Goal: Information Seeking & Learning: Learn about a topic

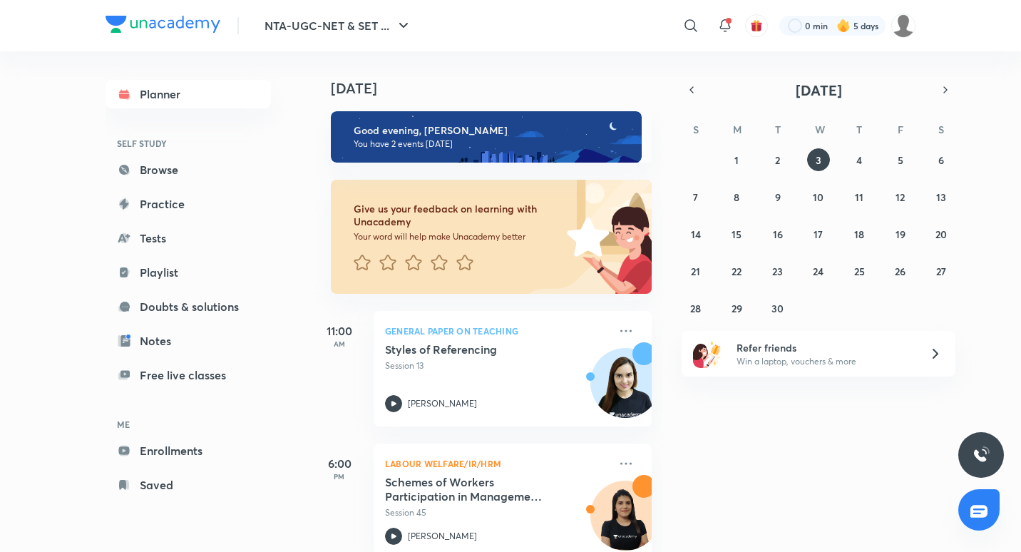
scroll to position [29, 0]
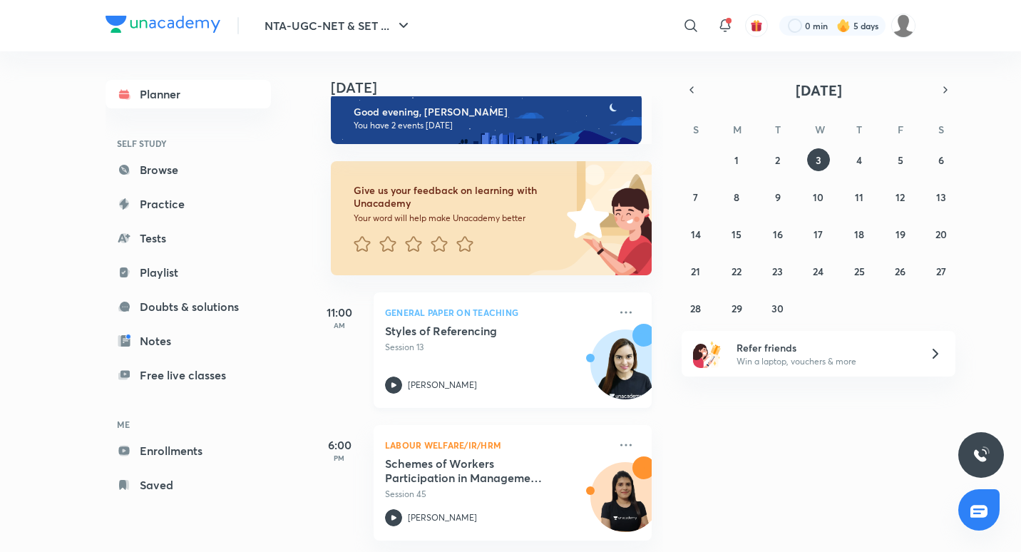
click at [480, 362] on div "Styles of Referencing Session 13 [PERSON_NAME]" at bounding box center [497, 359] width 224 height 70
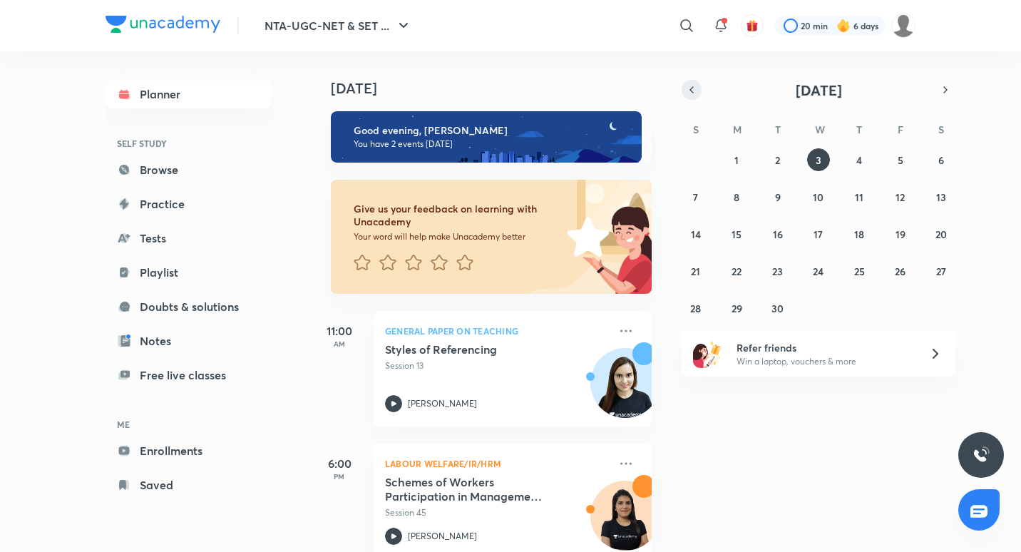
click at [692, 89] on icon "button" at bounding box center [691, 89] width 11 height 13
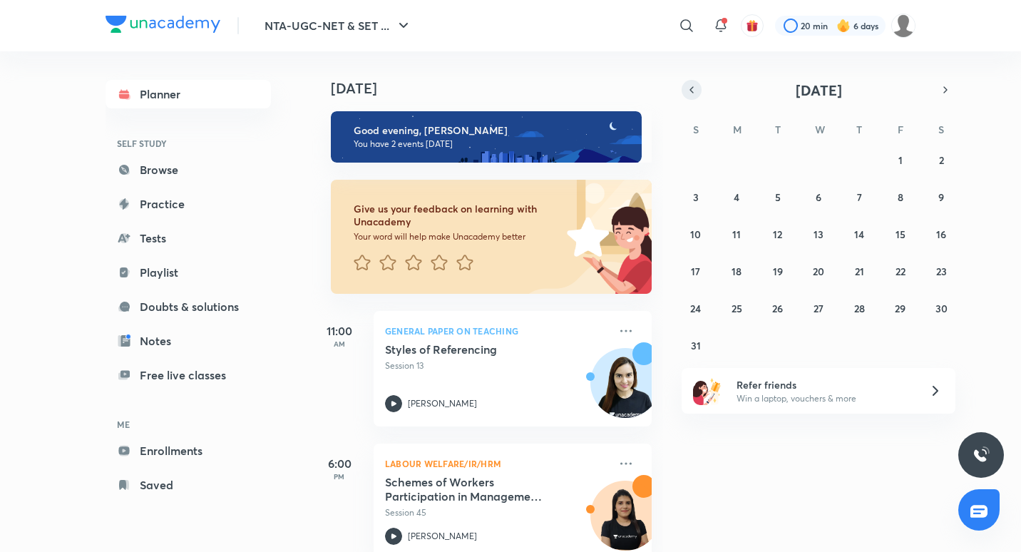
click at [693, 93] on icon "button" at bounding box center [691, 89] width 11 height 13
click at [817, 306] on abbr "30" at bounding box center [818, 308] width 12 height 14
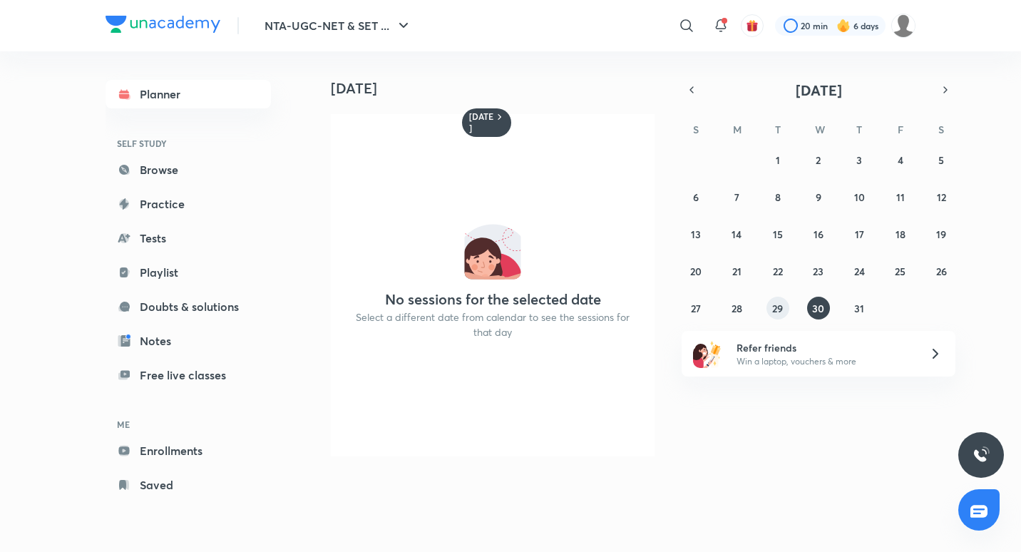
click at [778, 300] on button "29" at bounding box center [777, 307] width 23 height 23
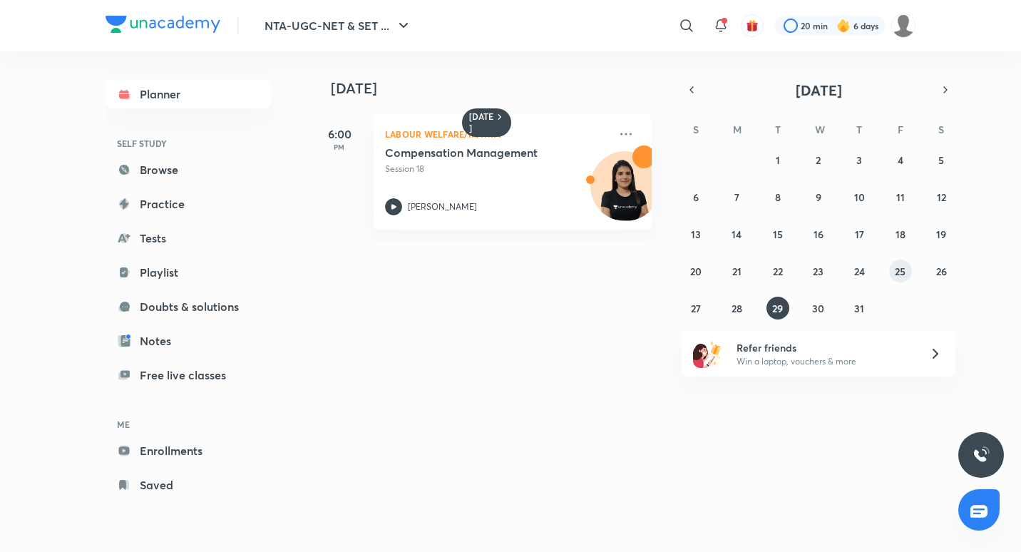
click at [906, 267] on button "25" at bounding box center [900, 270] width 23 height 23
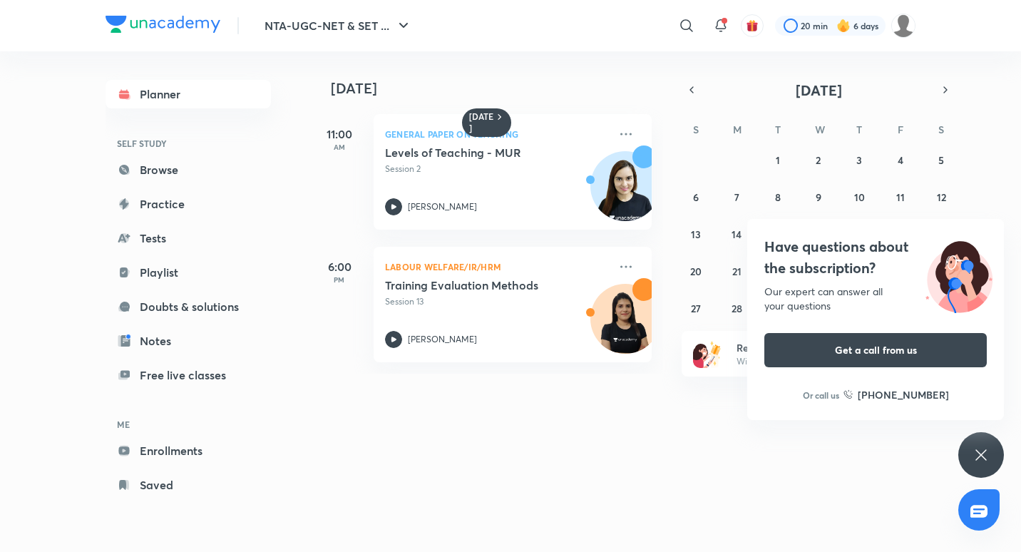
click at [978, 445] on div "Have questions about the subscription? Our expert can answer all your questions…" at bounding box center [981, 455] width 46 height 46
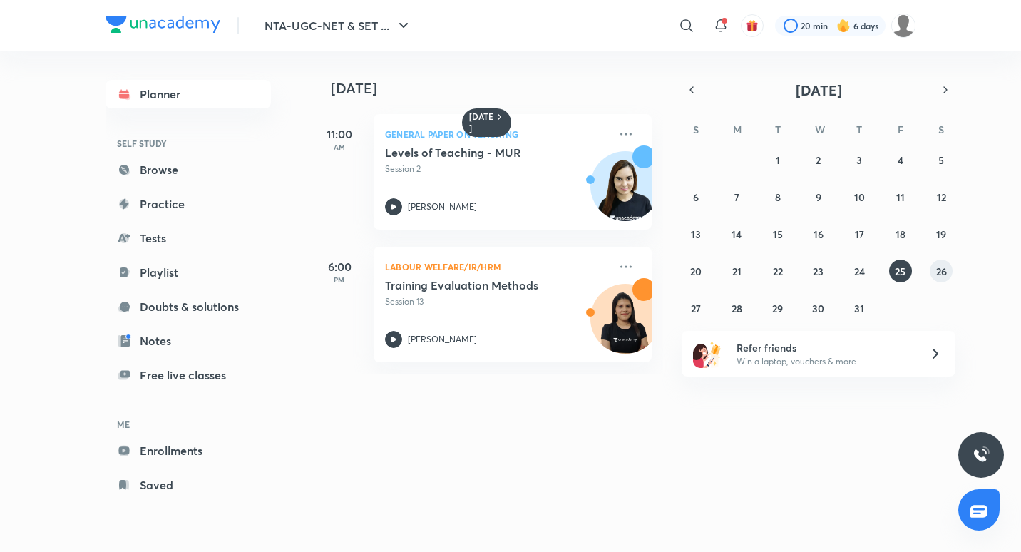
click at [937, 270] on abbr "26" at bounding box center [941, 271] width 11 height 14
click at [729, 301] on button "28" at bounding box center [736, 307] width 23 height 23
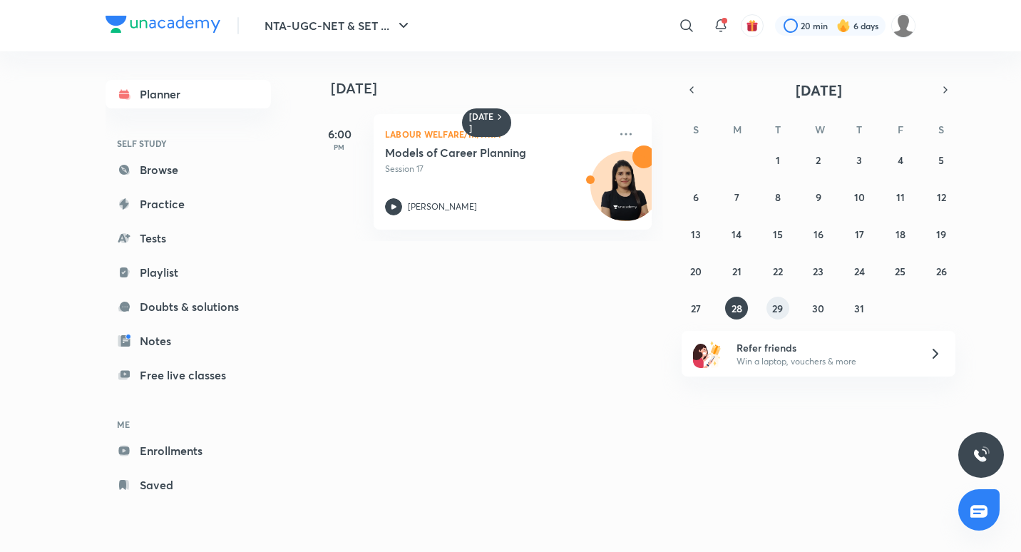
click at [777, 311] on abbr "29" at bounding box center [777, 308] width 11 height 14
click at [815, 299] on button "30" at bounding box center [818, 307] width 23 height 23
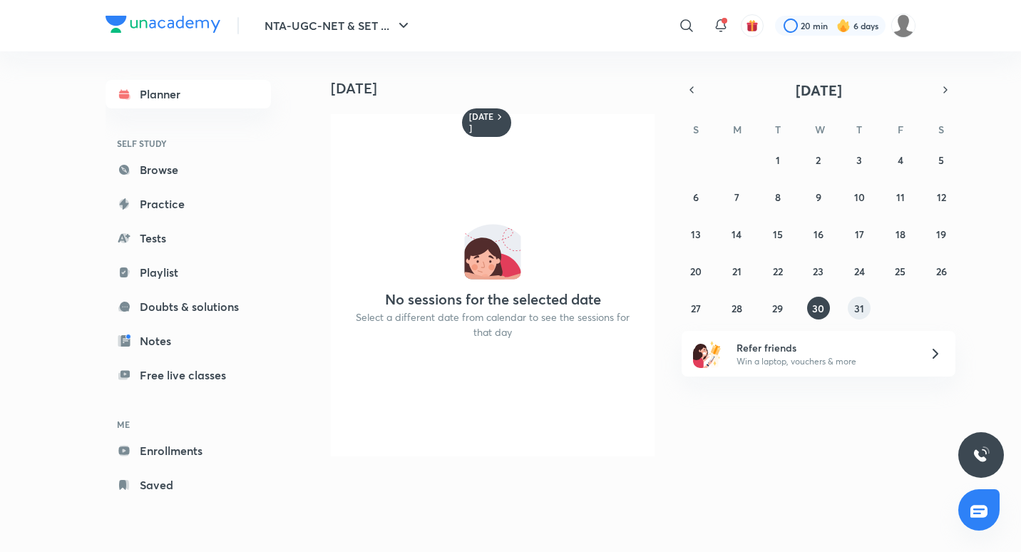
click at [852, 305] on button "31" at bounding box center [858, 307] width 23 height 23
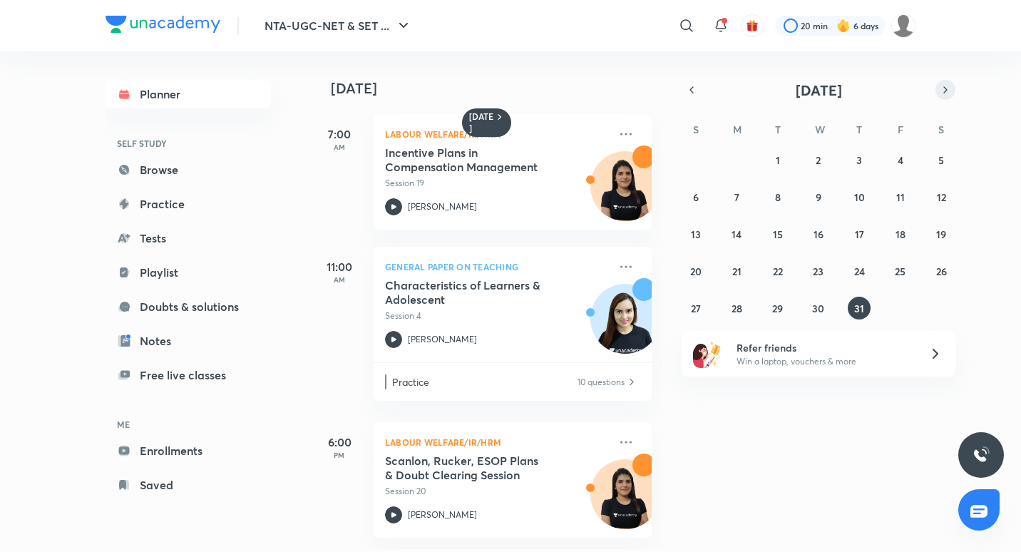
click at [943, 88] on icon "button" at bounding box center [944, 89] width 11 height 13
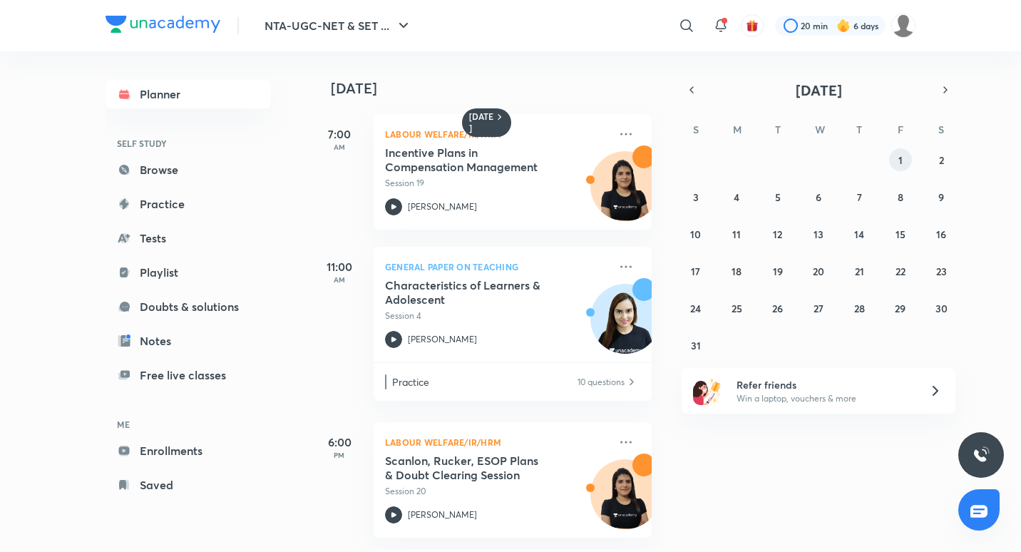
click at [894, 159] on button "1" at bounding box center [900, 159] width 23 height 23
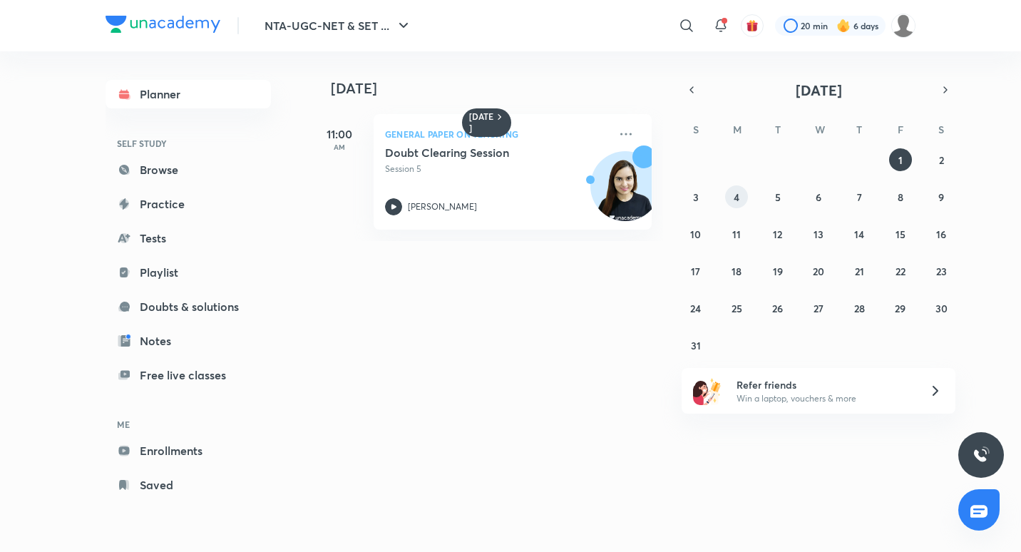
click at [739, 190] on button "4" at bounding box center [736, 196] width 23 height 23
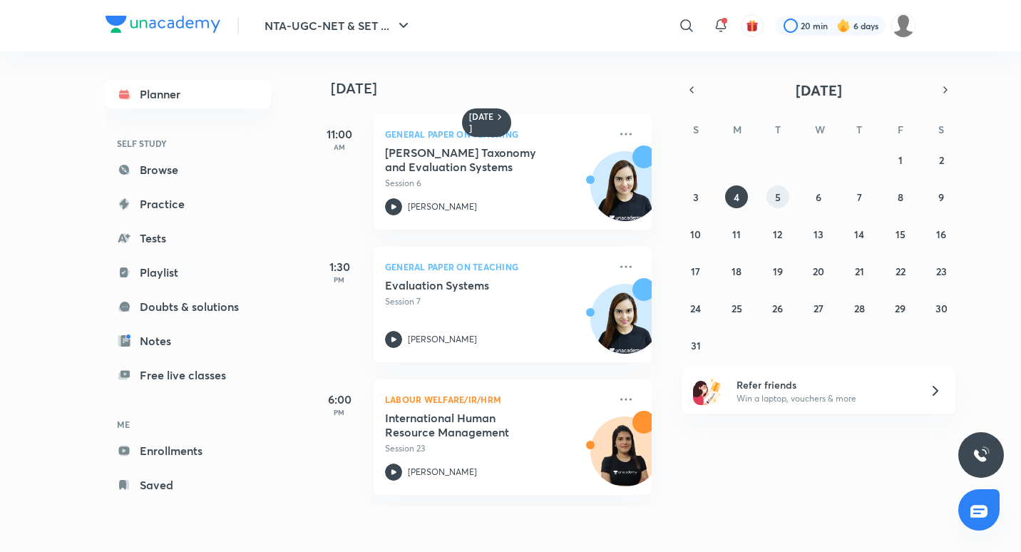
click at [779, 195] on abbr "5" at bounding box center [778, 197] width 6 height 14
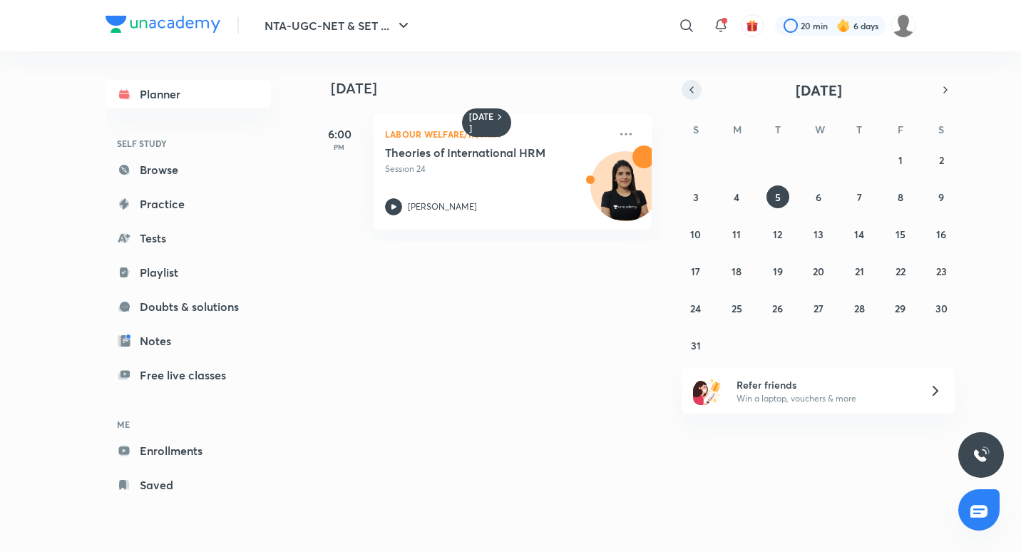
click at [688, 97] on button "button" at bounding box center [691, 90] width 20 height 20
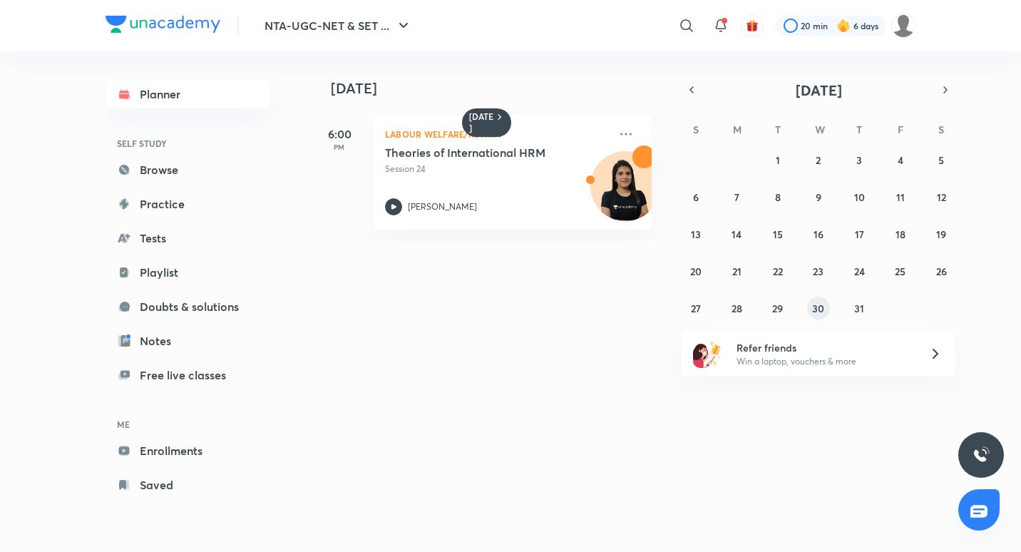
click at [819, 304] on abbr "30" at bounding box center [818, 308] width 12 height 14
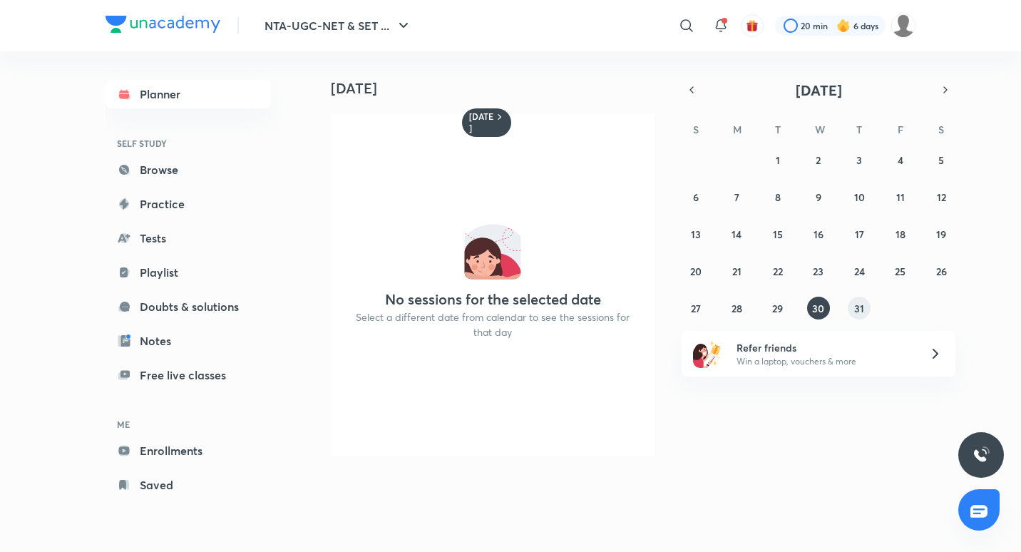
click at [855, 309] on abbr "31" at bounding box center [859, 308] width 10 height 14
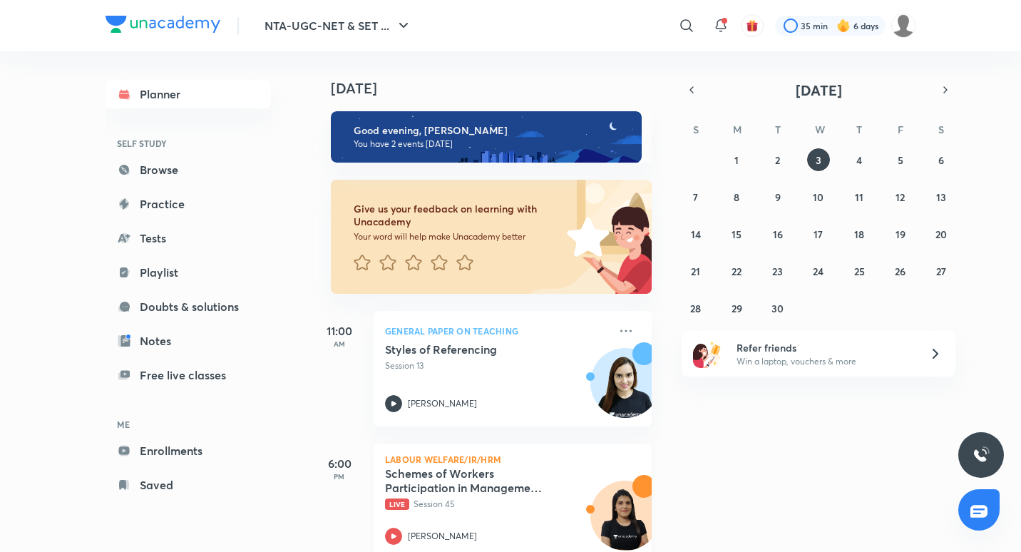
click at [506, 507] on p "Live Session 45" at bounding box center [497, 503] width 224 height 13
